Goal: Task Accomplishment & Management: Manage account settings

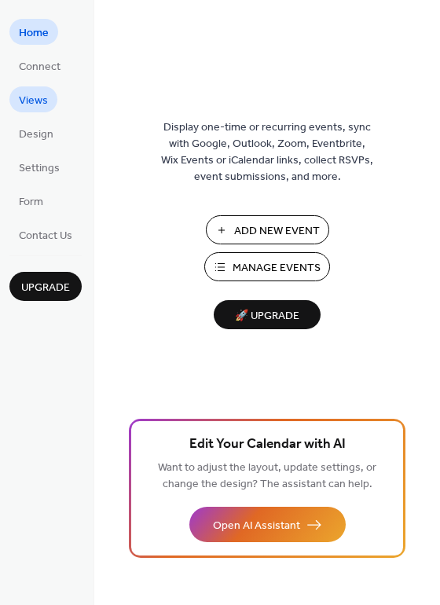
click at [19, 101] on span "Views" at bounding box center [33, 101] width 29 height 17
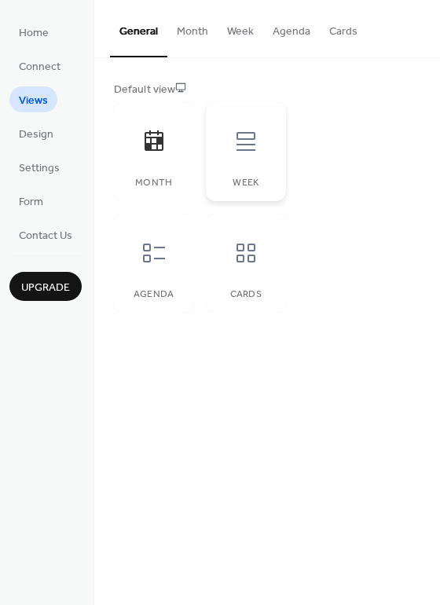
click at [225, 159] on div at bounding box center [245, 141] width 47 height 47
click at [177, 268] on div "Agenda" at bounding box center [153, 263] width 79 height 99
click at [232, 264] on div at bounding box center [245, 253] width 47 height 47
click at [180, 265] on div "Agenda" at bounding box center [153, 263] width 79 height 99
click at [227, 277] on div "Cards" at bounding box center [245, 263] width 79 height 99
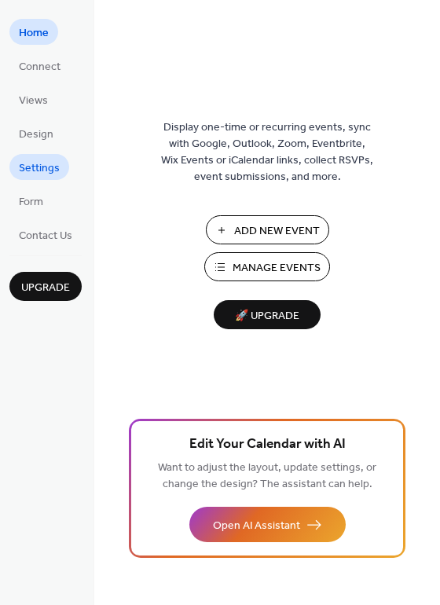
click at [21, 171] on span "Settings" at bounding box center [39, 168] width 41 height 17
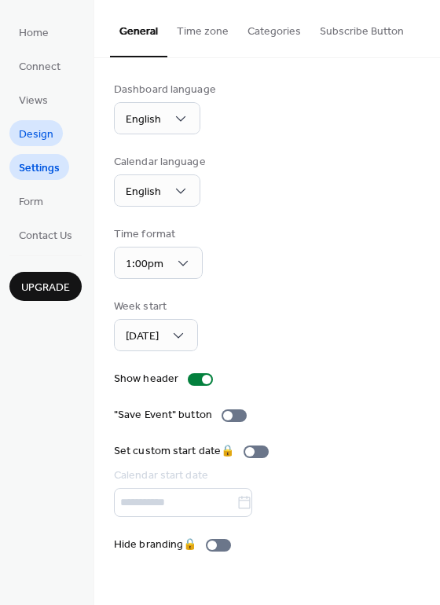
click at [26, 136] on span "Design" at bounding box center [36, 135] width 35 height 17
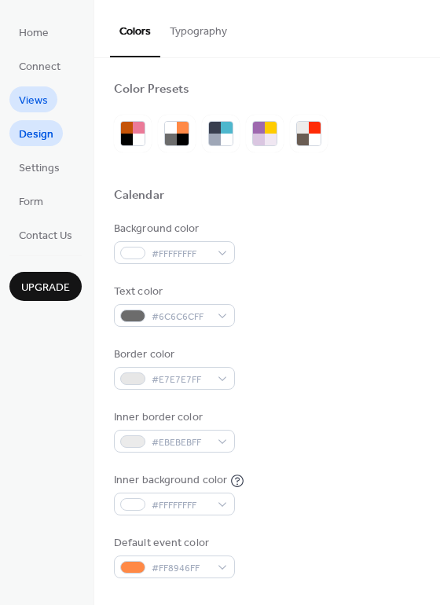
click at [19, 93] on span "Views" at bounding box center [33, 101] width 29 height 17
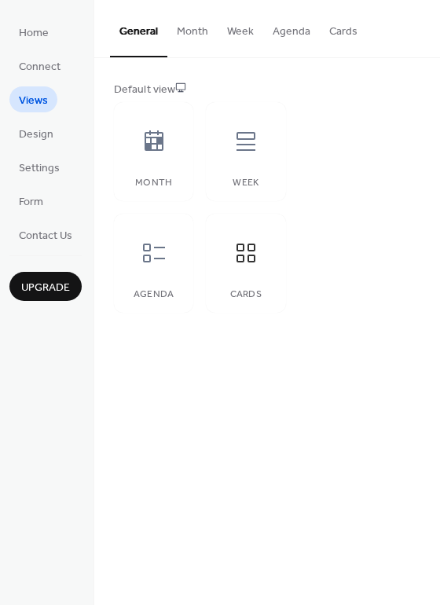
click at [340, 35] on button "Cards" at bounding box center [343, 28] width 47 height 56
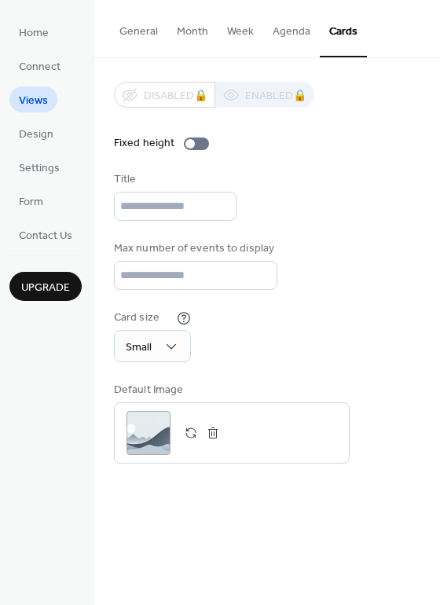
click at [281, 36] on button "Agenda" at bounding box center [291, 28] width 57 height 56
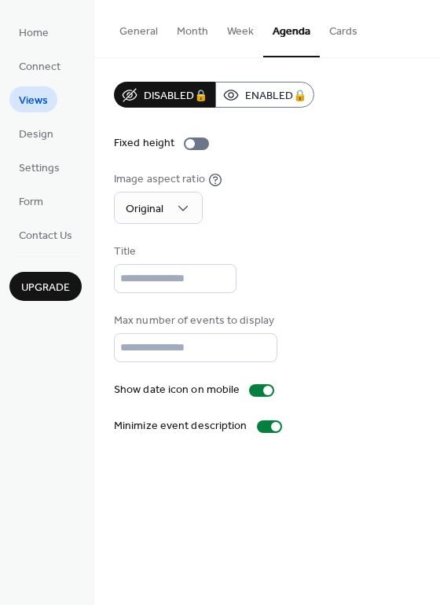
click at [145, 43] on button "General" at bounding box center [138, 28] width 57 height 56
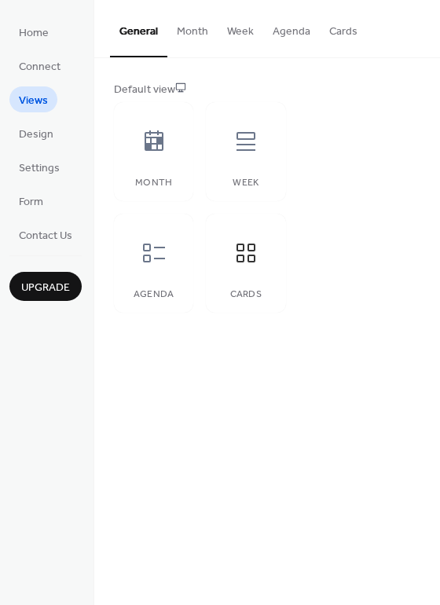
click at [147, 244] on icon at bounding box center [153, 253] width 25 height 25
click at [155, 159] on div at bounding box center [153, 141] width 47 height 47
click at [235, 155] on div at bounding box center [245, 141] width 47 height 47
click at [230, 237] on div at bounding box center [245, 253] width 47 height 47
